Goal: Contribute content

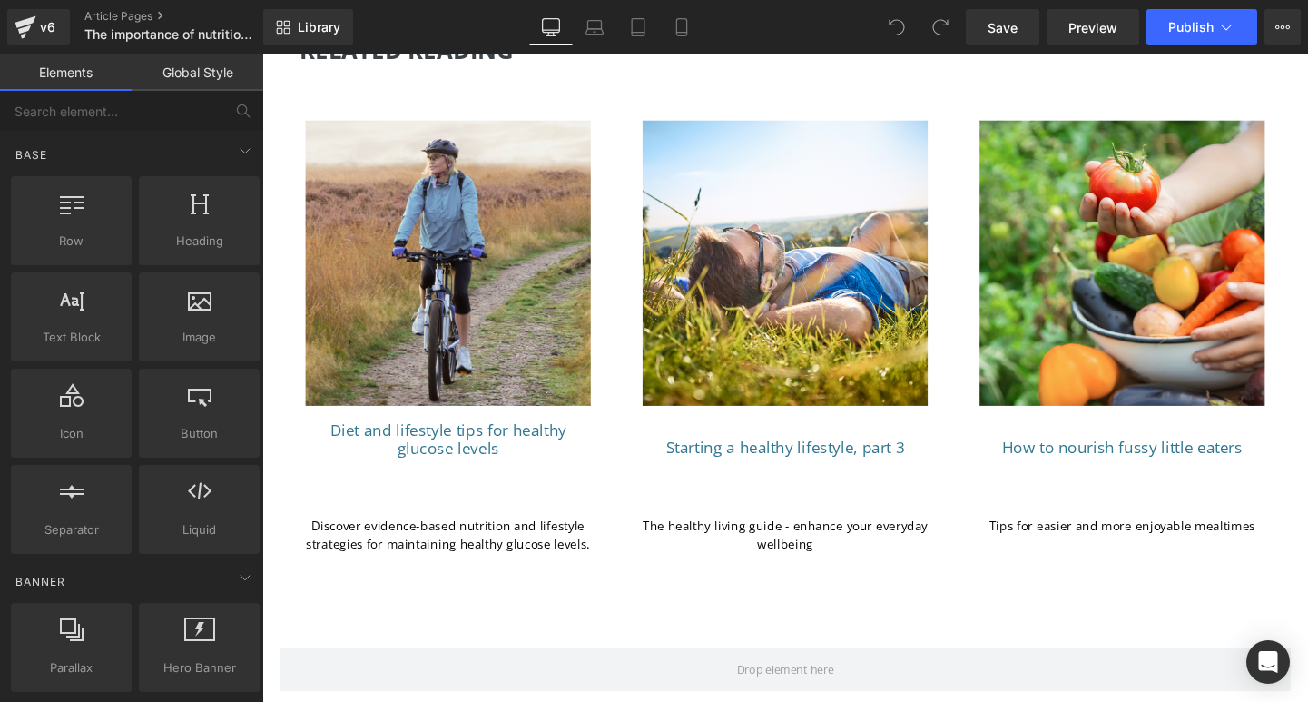
scroll to position [8801, 0]
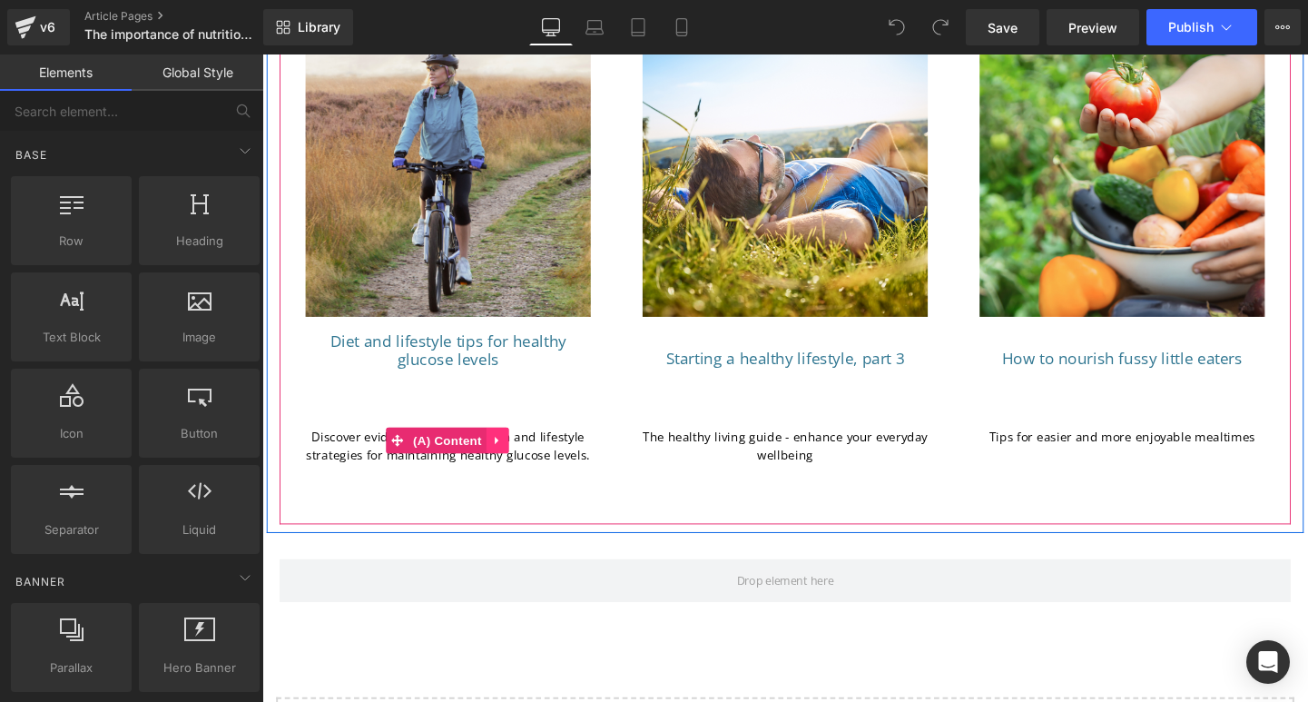
click at [507, 455] on icon at bounding box center [509, 459] width 4 height 8
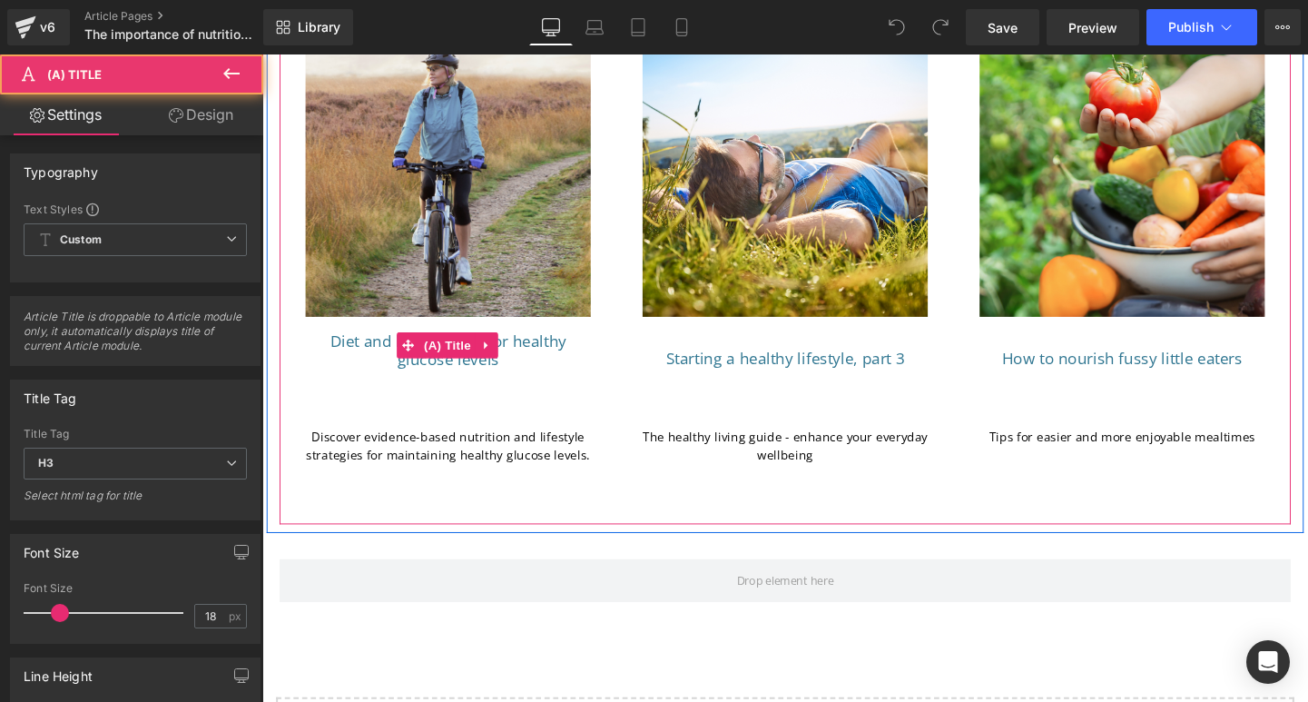
click at [509, 351] on h3 "Diet and lifestyle tips for healthy glucose levels" at bounding box center [458, 396] width 300 height 100
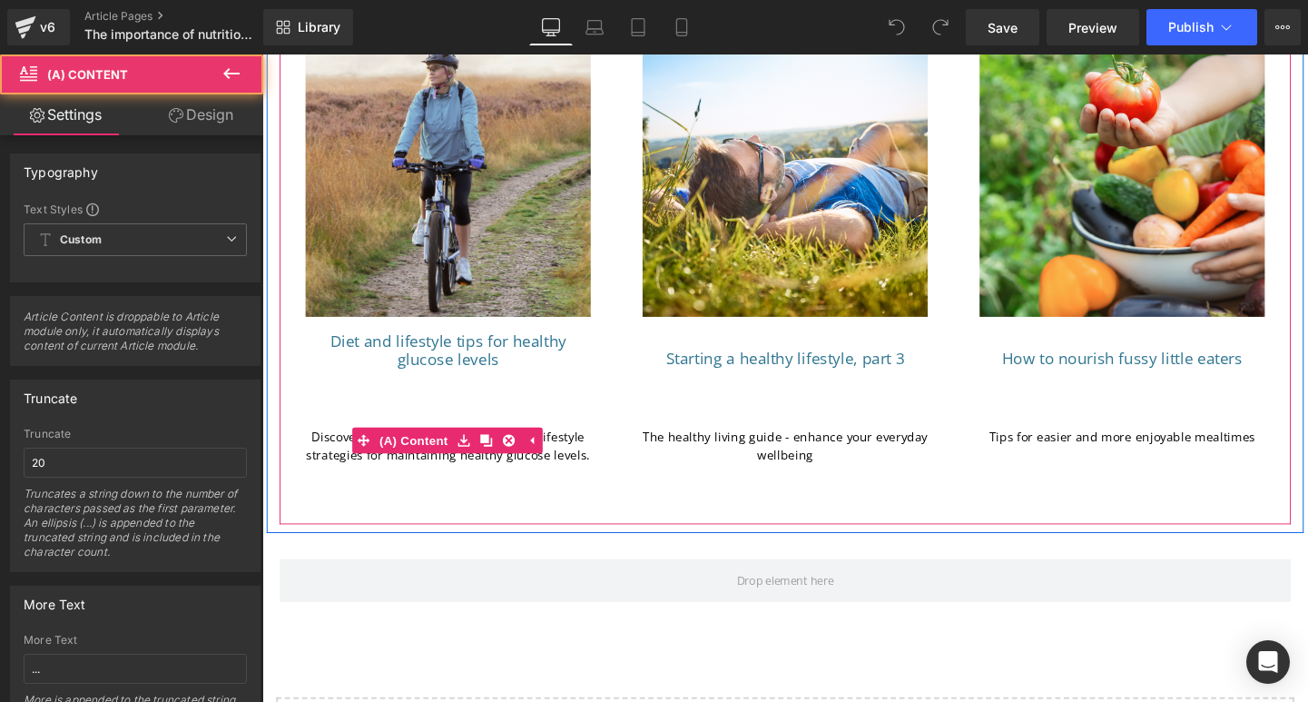
click at [570, 446] on div "Discover evidence-based nutrition and lifestyle strategies for maintaining heal…" at bounding box center [458, 465] width 300 height 38
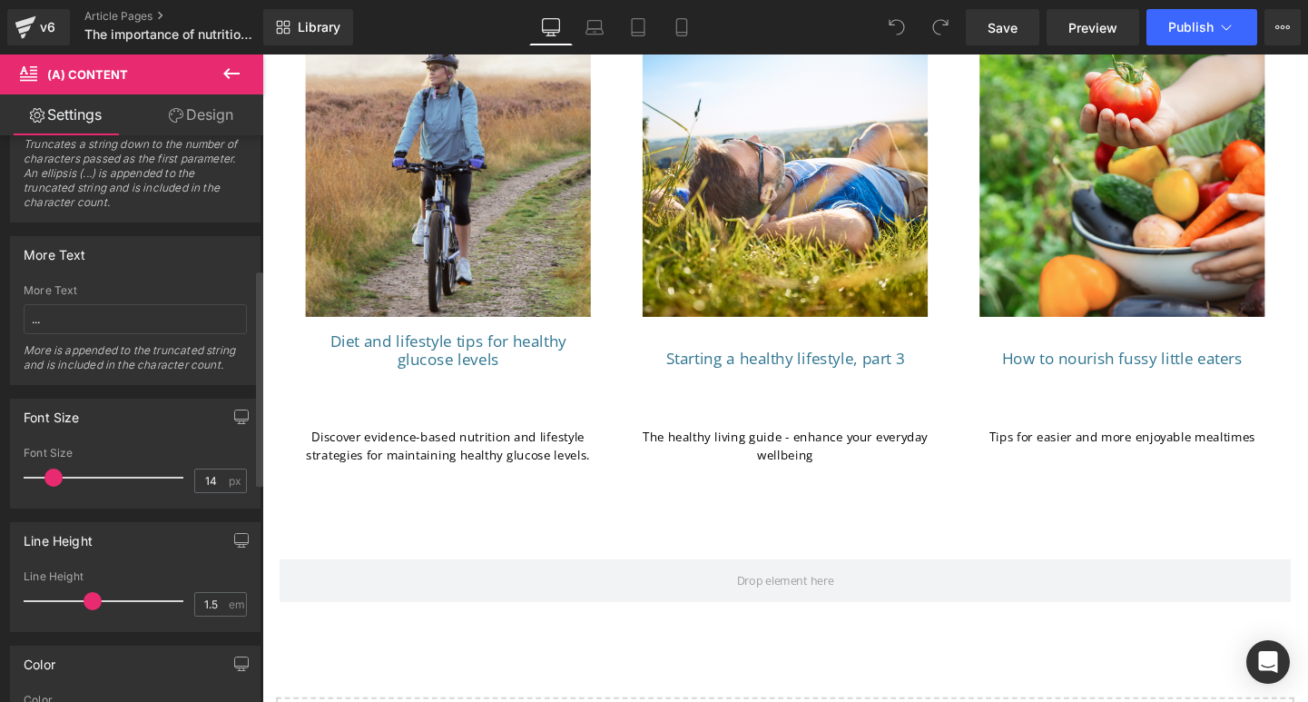
scroll to position [361, 0]
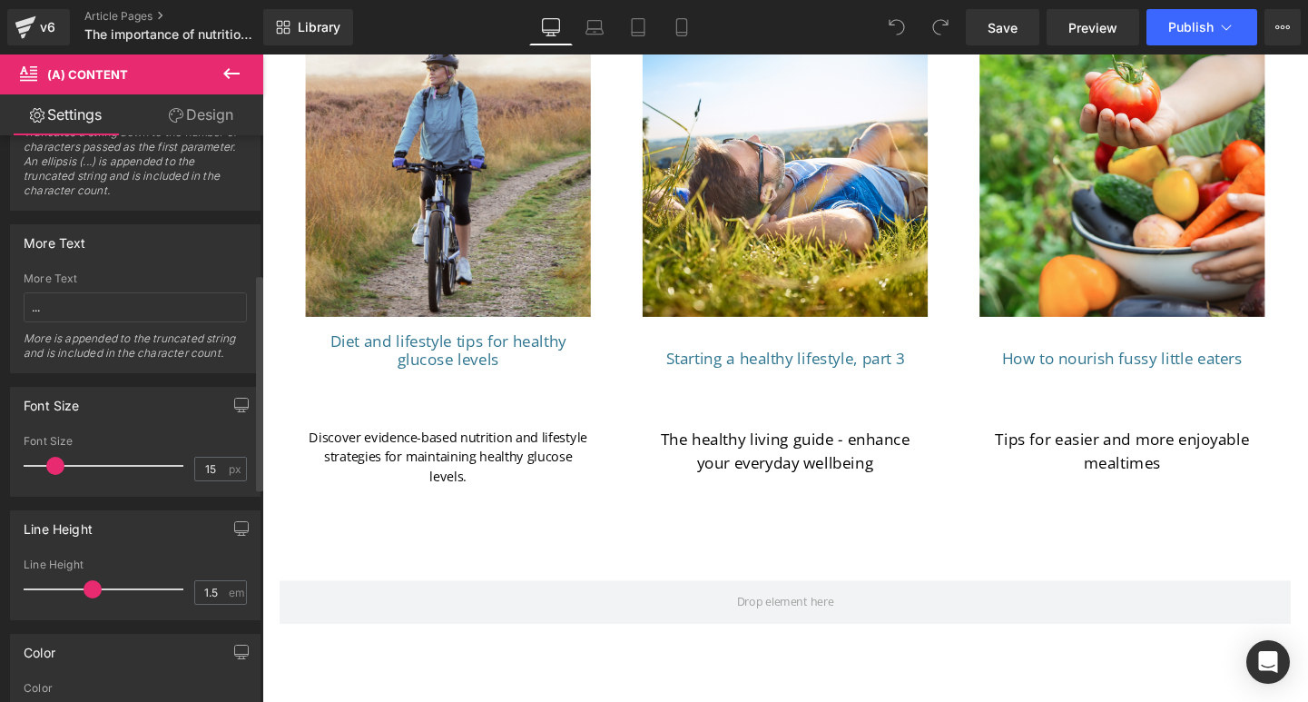
type input "14"
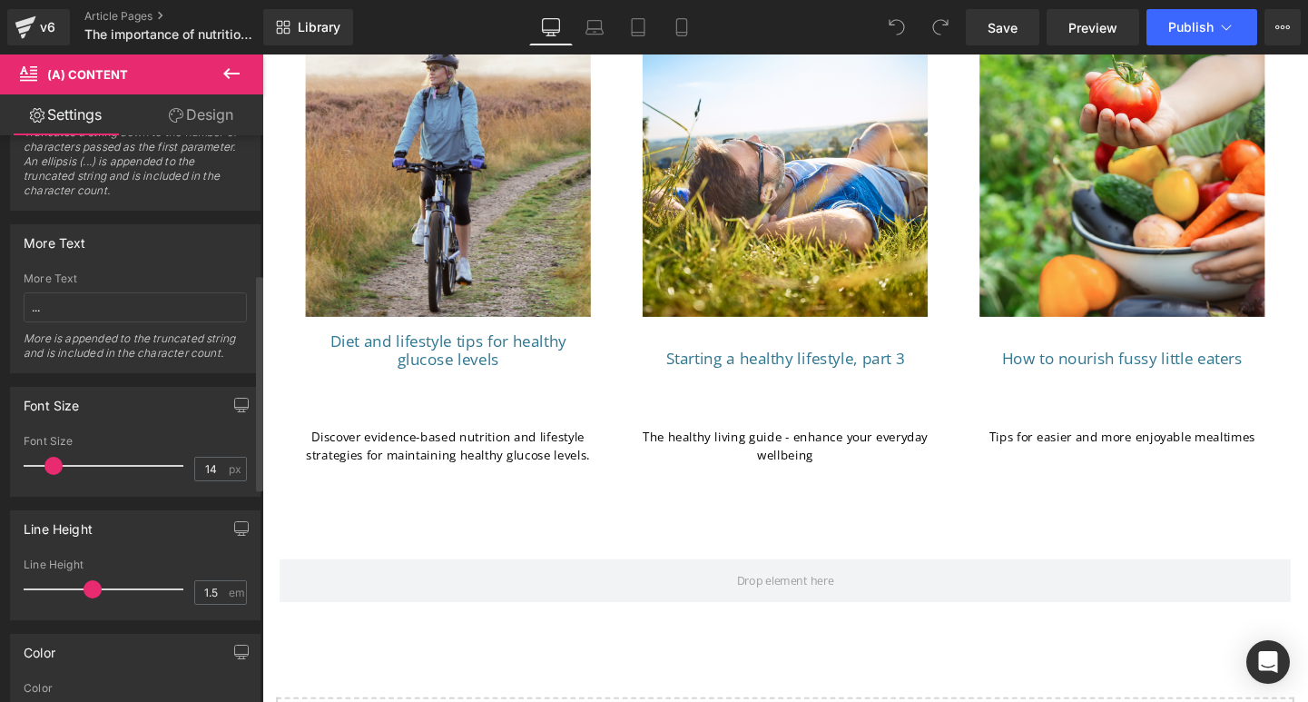
click at [56, 466] on span at bounding box center [53, 466] width 18 height 18
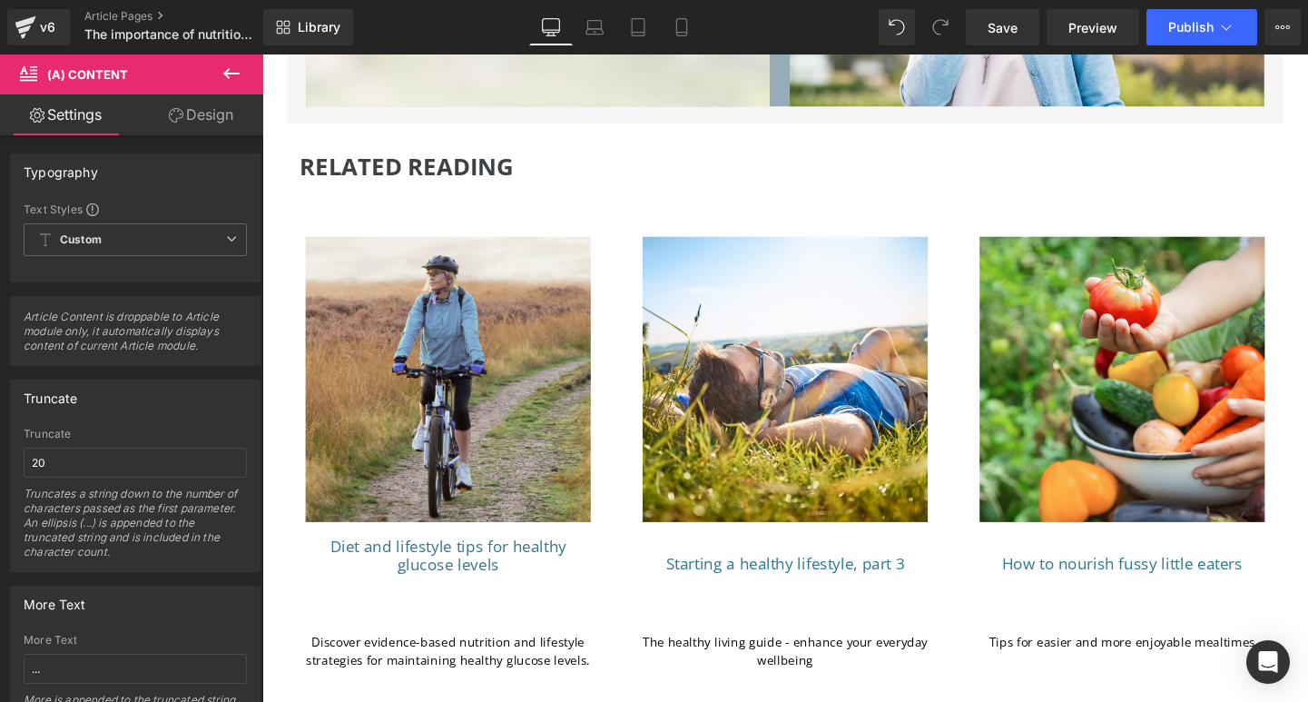
scroll to position [8810, 0]
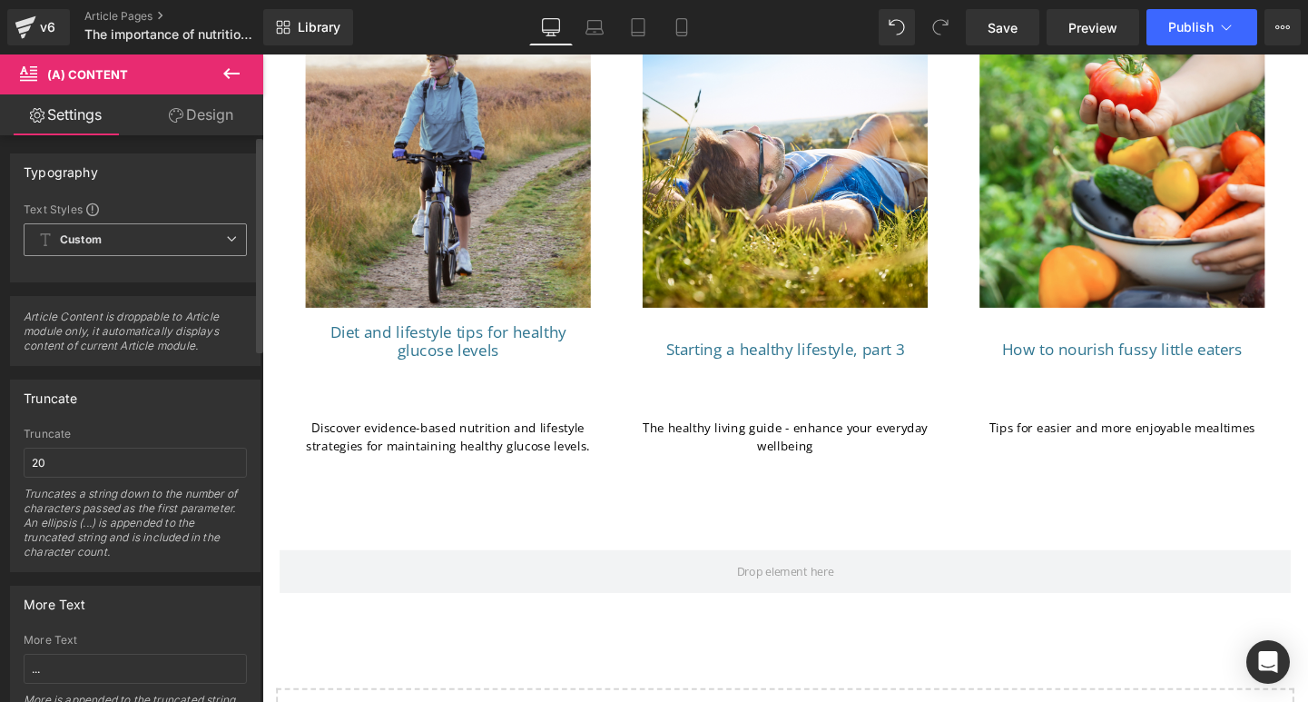
click at [185, 240] on span "Custom Setup Global Style" at bounding box center [135, 239] width 223 height 33
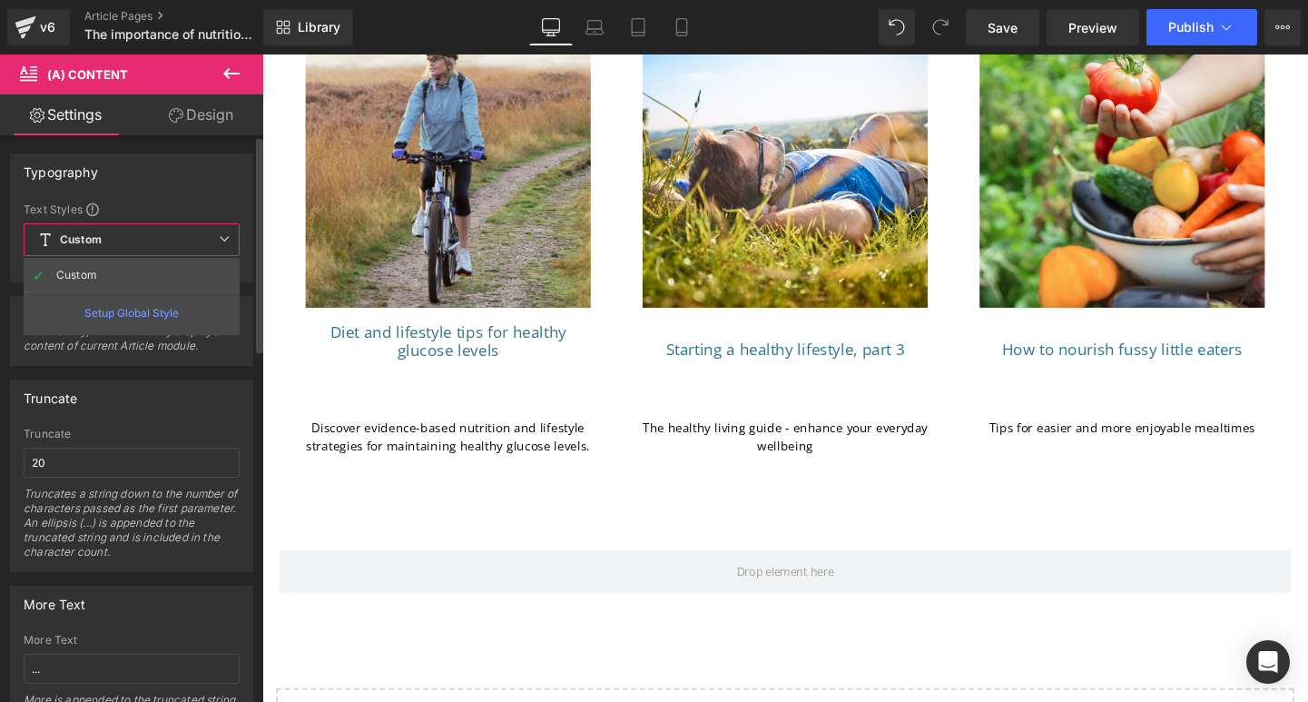
click at [185, 240] on span "Custom Setup Global Style" at bounding box center [132, 239] width 216 height 33
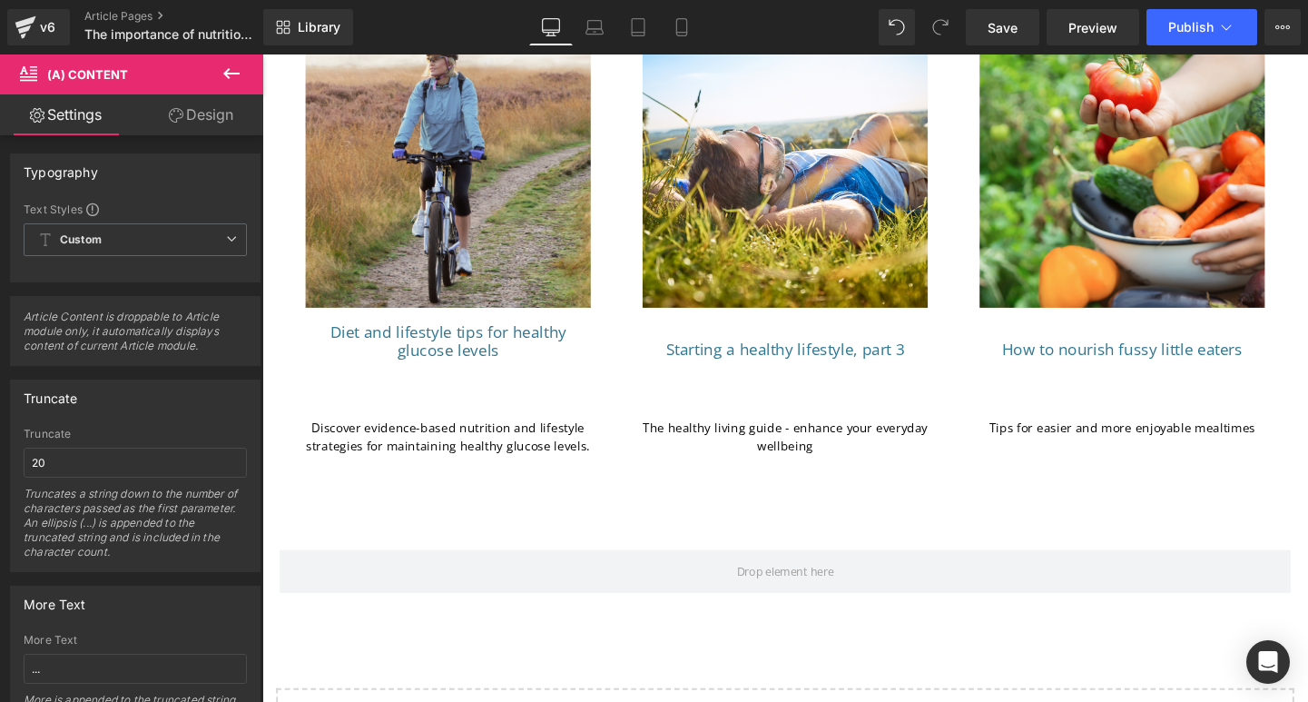
click at [201, 123] on link "Design" at bounding box center [201, 114] width 132 height 41
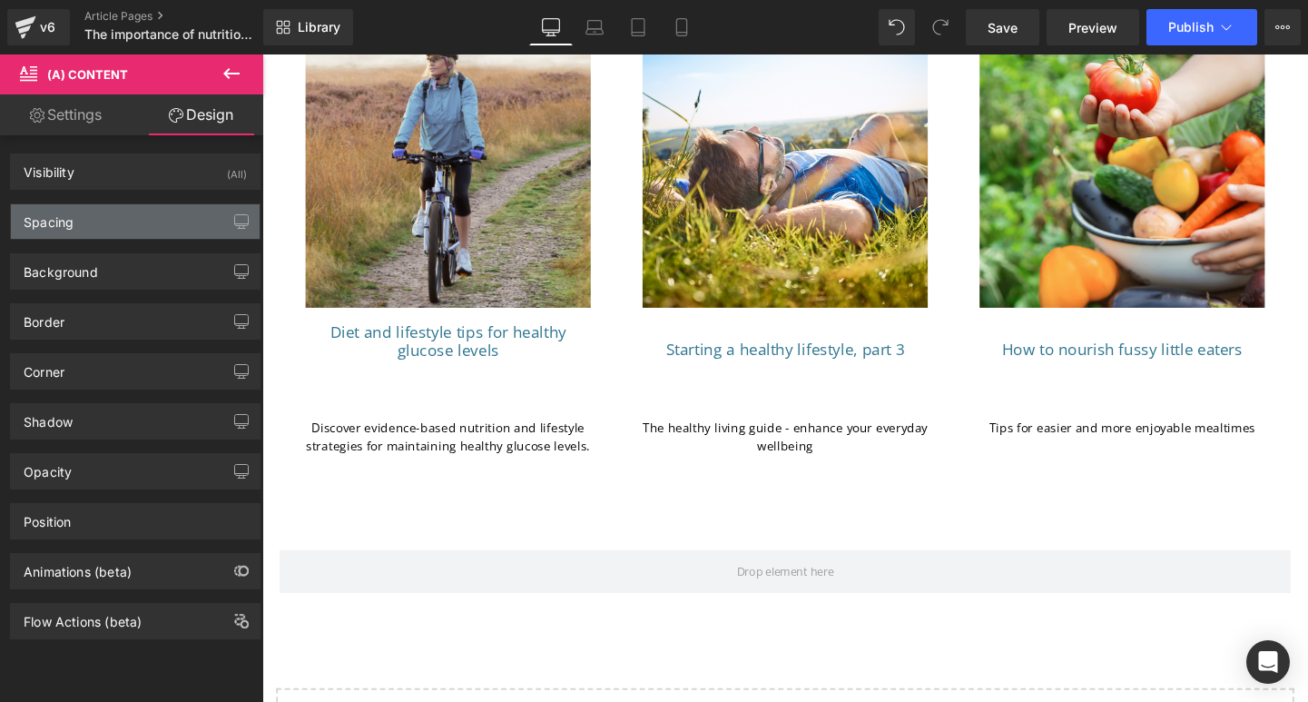
click at [99, 217] on div "Spacing" at bounding box center [135, 221] width 249 height 35
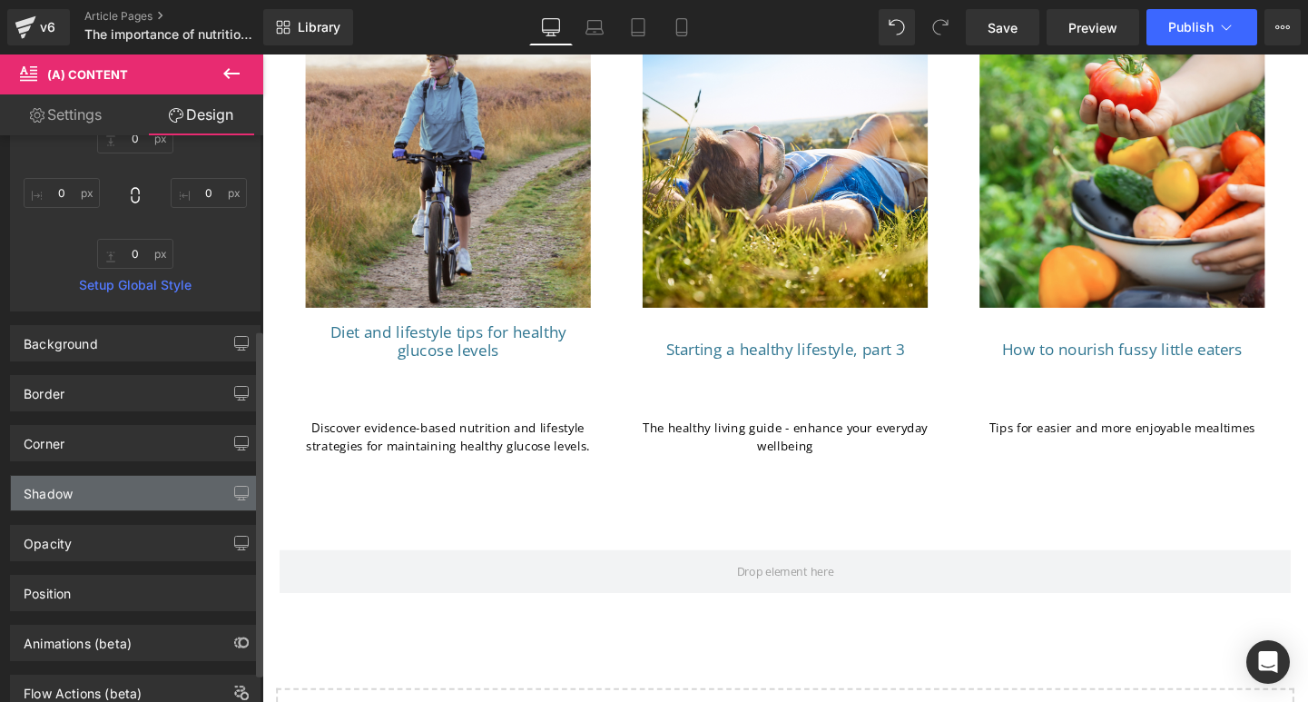
scroll to position [329, 0]
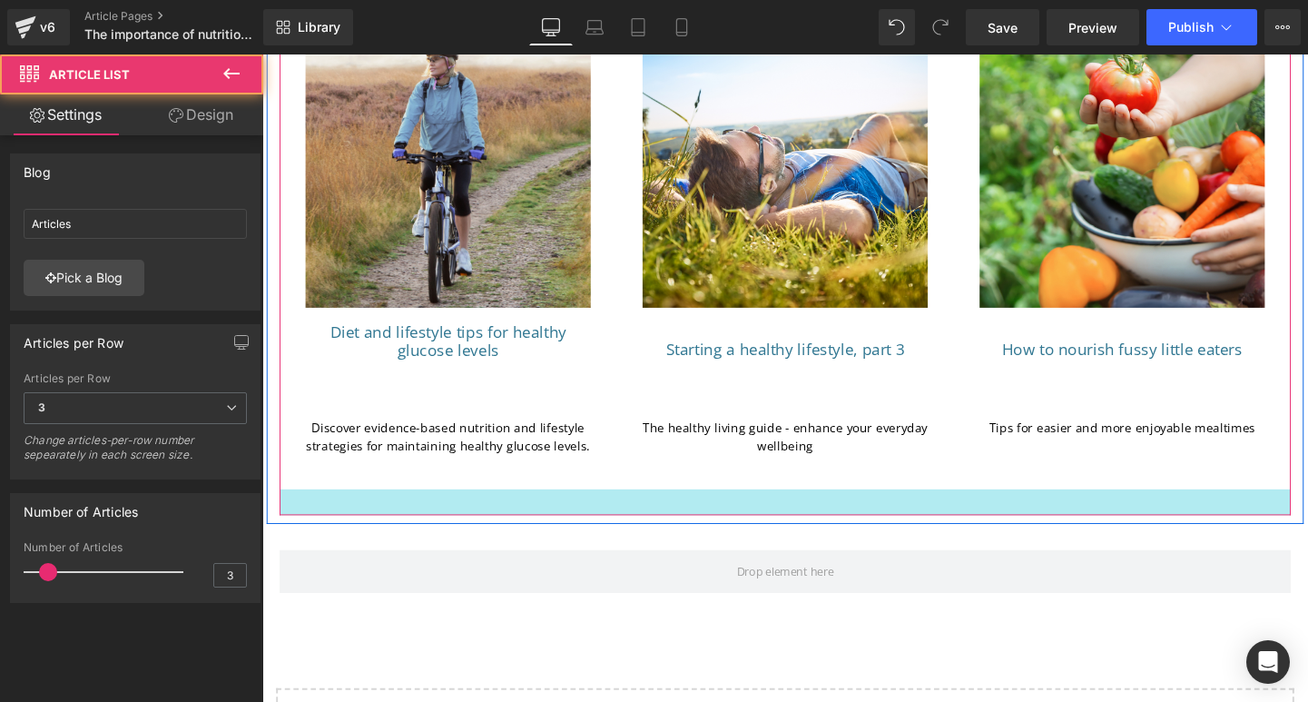
drag, startPoint x: 464, startPoint y: 460, endPoint x: 992, endPoint y: 153, distance: 610.8
click at [464, 511] on div at bounding box center [812, 524] width 1062 height 27
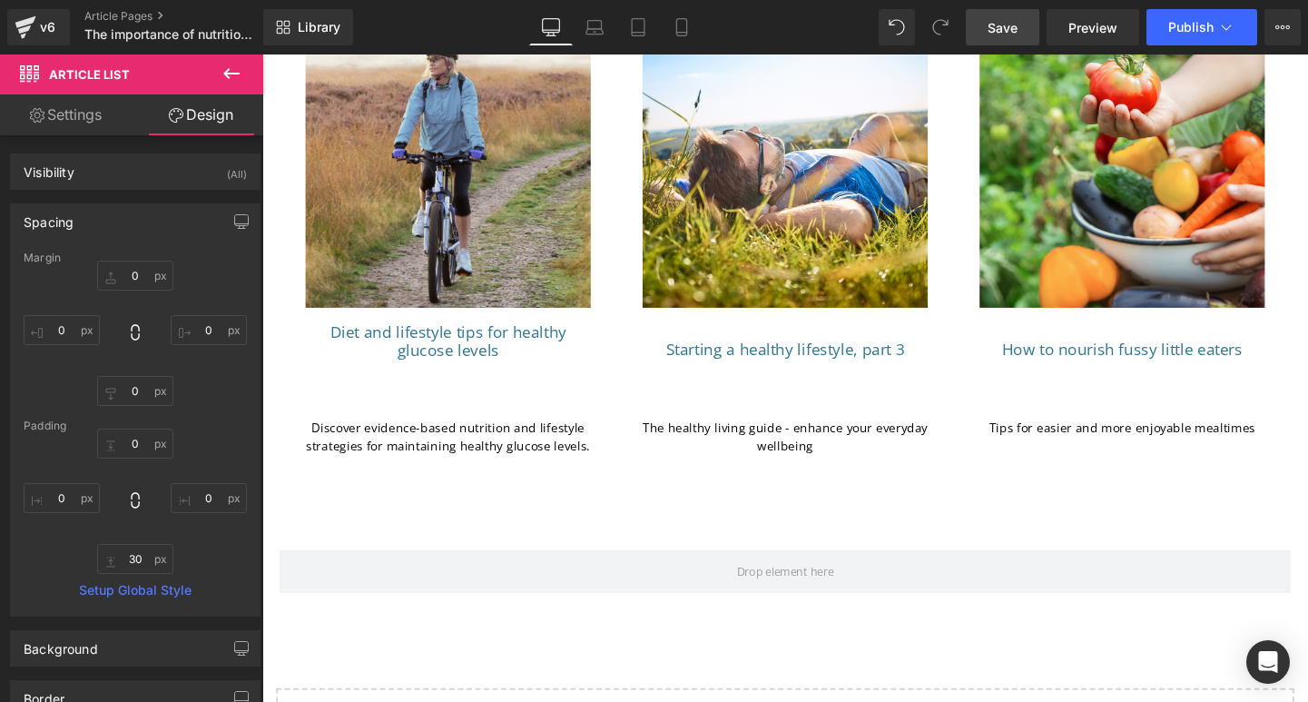
click at [1000, 19] on span "Save" at bounding box center [1003, 27] width 30 height 19
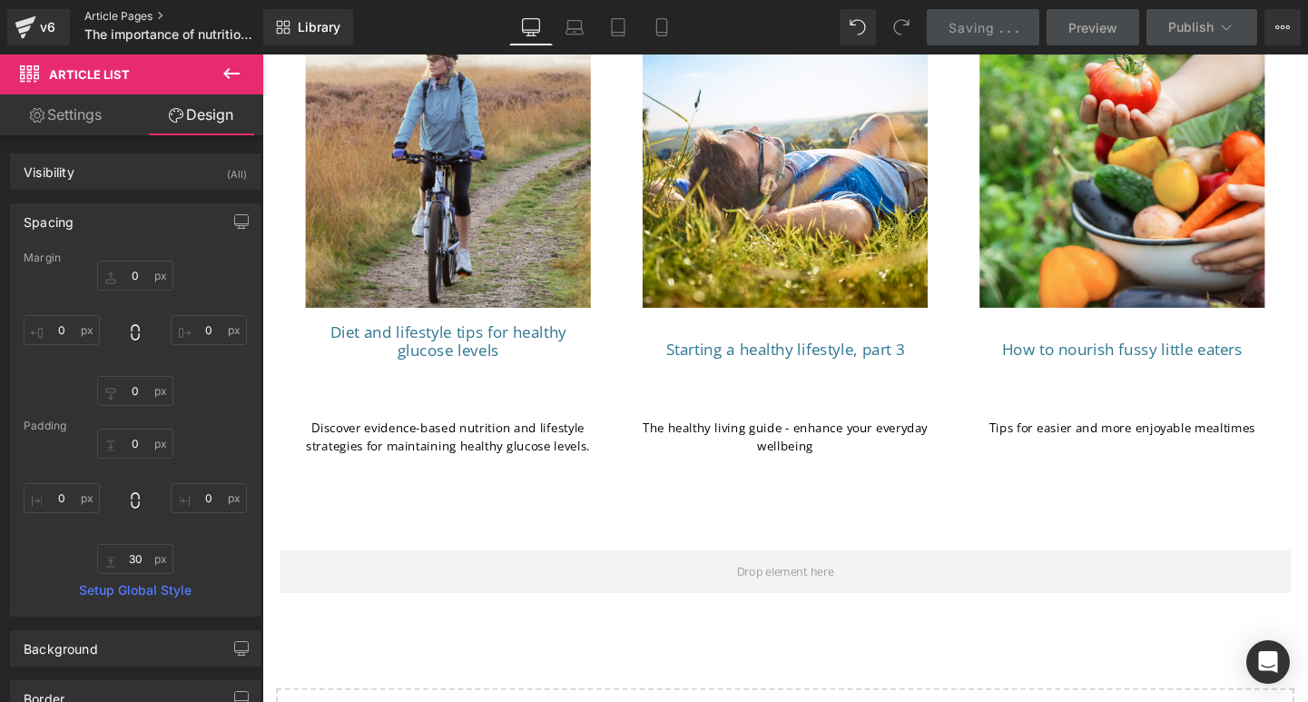
click at [123, 15] on link "Article Pages" at bounding box center [188, 16] width 209 height 15
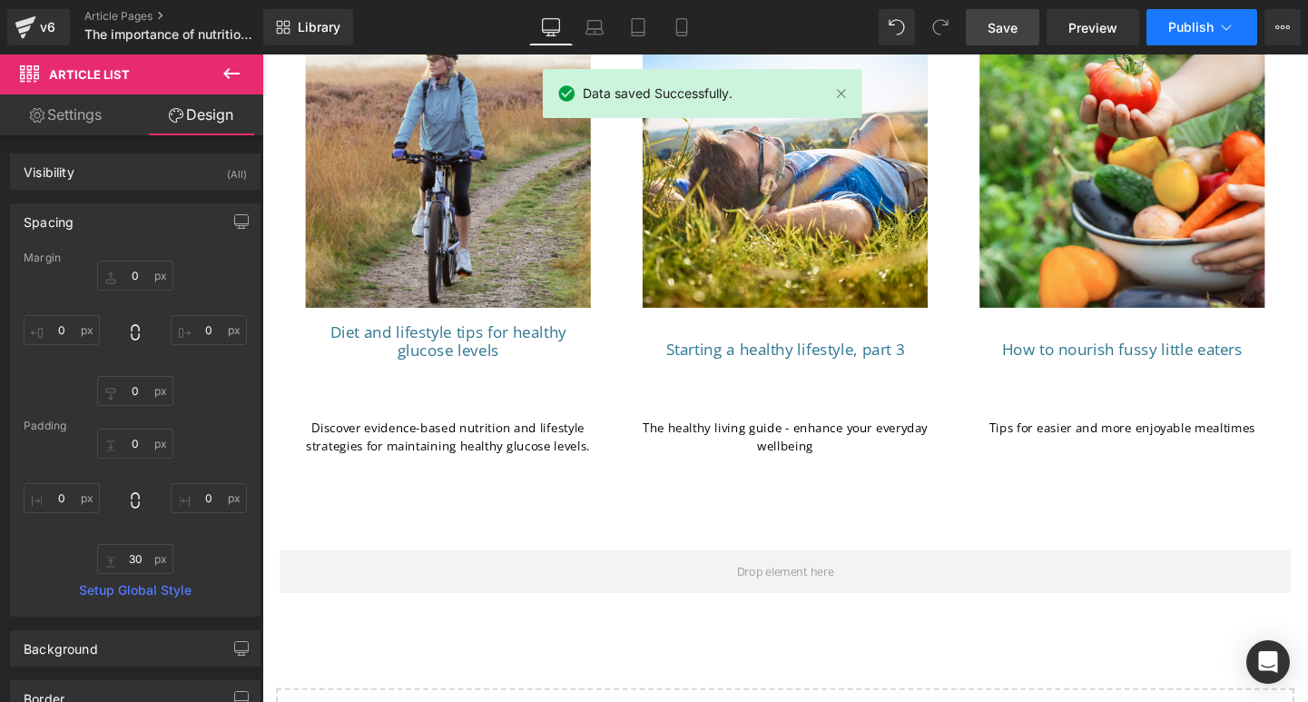
click at [1199, 15] on button "Publish" at bounding box center [1202, 27] width 111 height 36
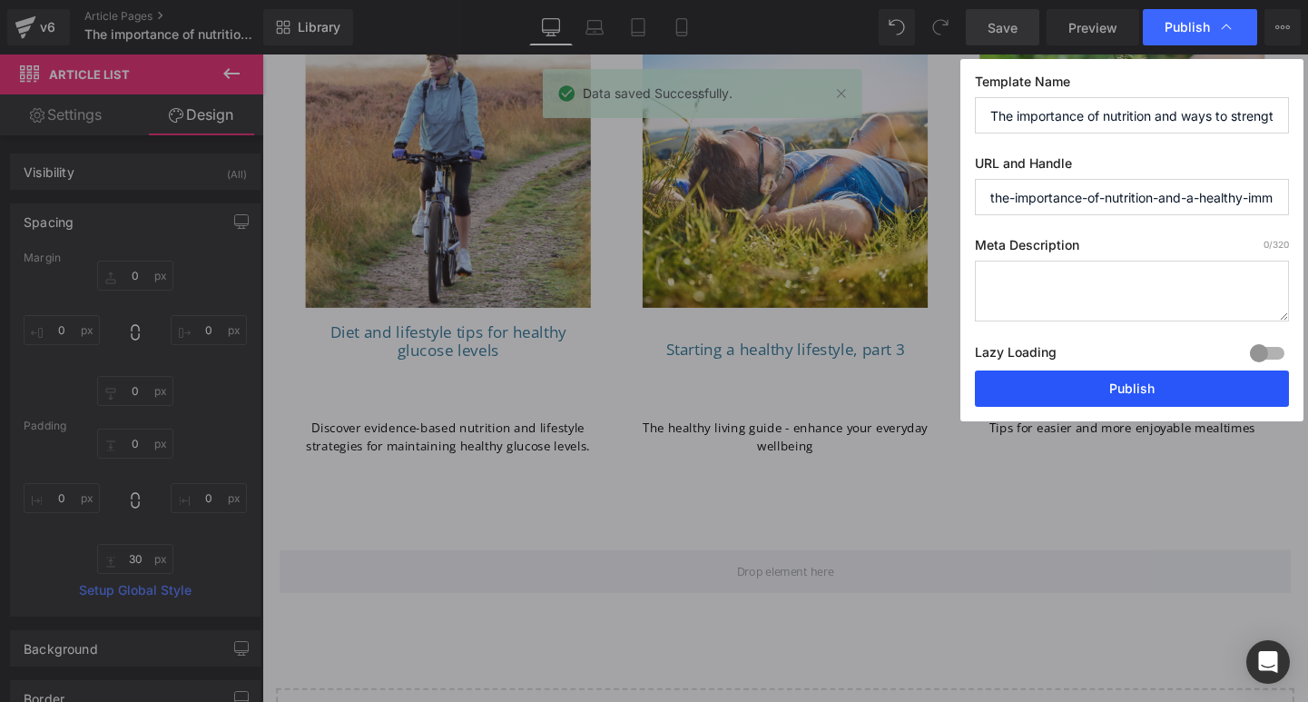
click at [1131, 380] on button "Publish" at bounding box center [1132, 388] width 314 height 36
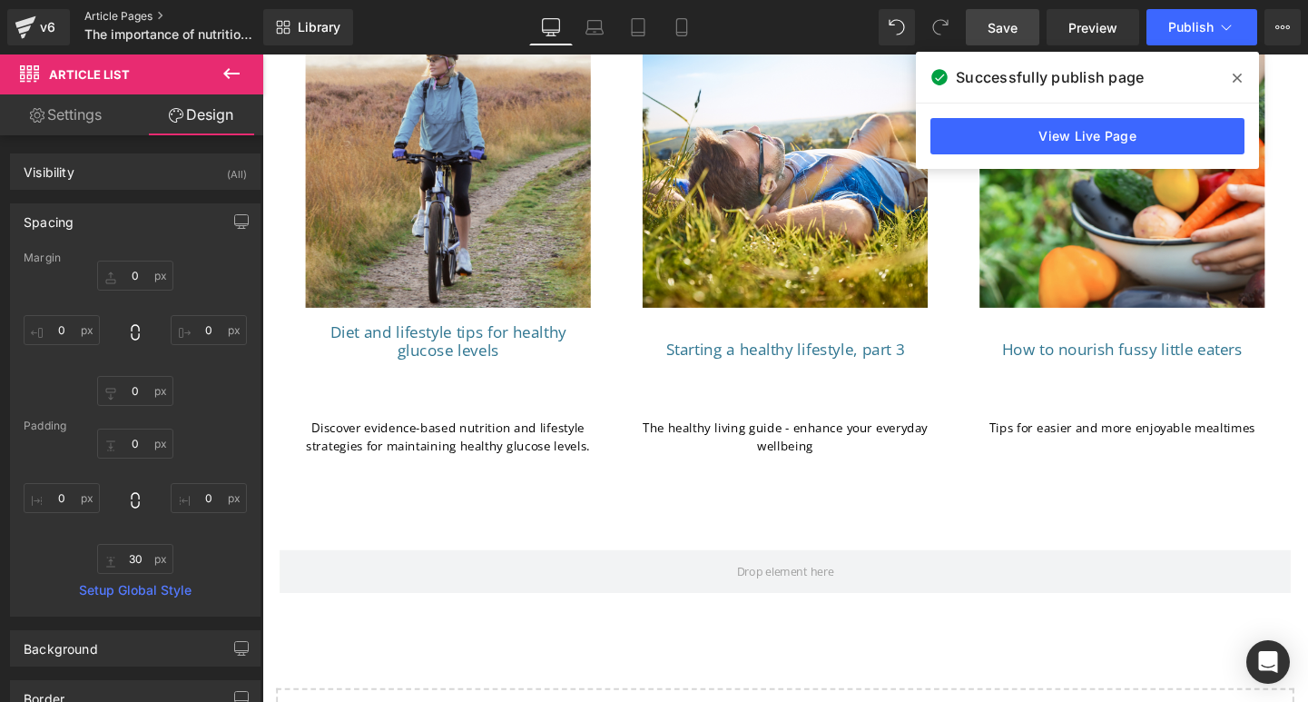
click at [118, 15] on link "Article Pages" at bounding box center [188, 16] width 209 height 15
